Goal: Transaction & Acquisition: Book appointment/travel/reservation

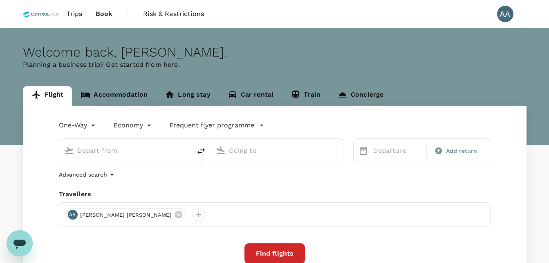
type input "Pekanbaru, [GEOGRAPHIC_DATA] (any)"
type input "[GEOGRAPHIC_DATA] Intl (KNO)"
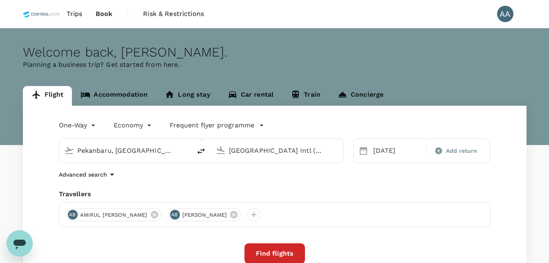
click at [69, 13] on span "Trips" at bounding box center [75, 14] width 16 height 10
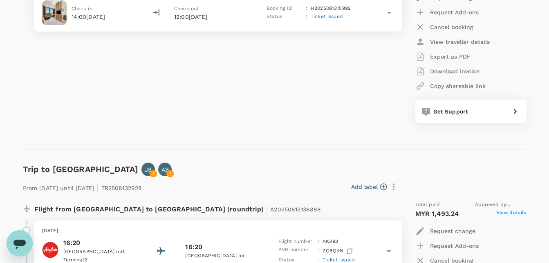
scroll to position [1432, 0]
